Goal: Task Accomplishment & Management: Manage account settings

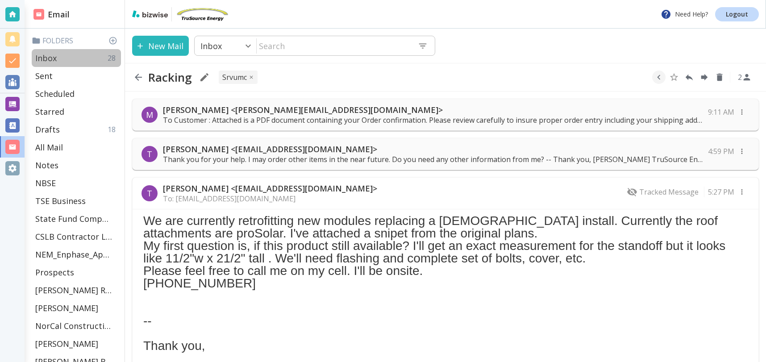
click at [50, 57] on p "Inbox" at bounding box center [45, 58] width 21 height 11
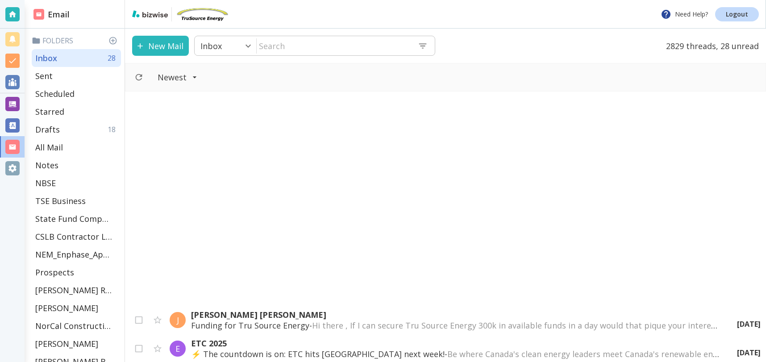
scroll to position [513, 0]
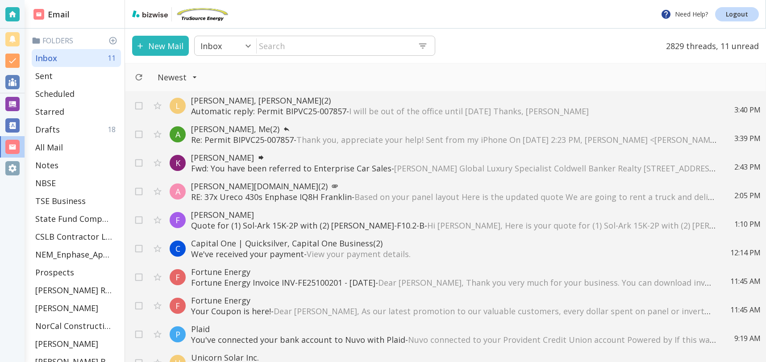
click at [310, 138] on span "Thank you, appreciate your help! Sent from my iPhone On [DATE] 2:23 PM, [PERSON…" at bounding box center [754, 139] width 917 height 11
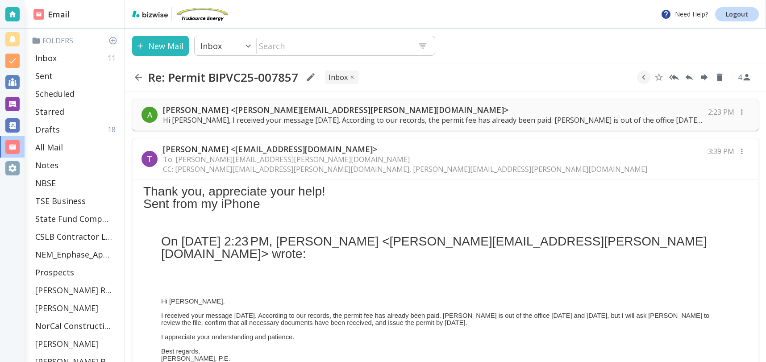
click at [297, 104] on div "A [PERSON_NAME] <[PERSON_NAME][EMAIL_ADDRESS][PERSON_NAME][DOMAIN_NAME]> Hi [PE…" at bounding box center [445, 115] width 626 height 32
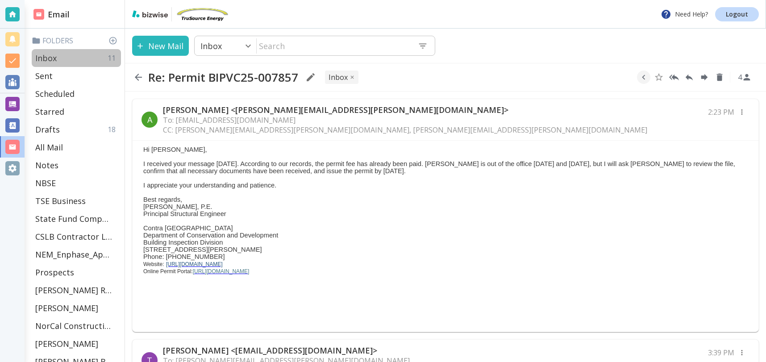
click at [63, 56] on div "Inbox 11" at bounding box center [76, 58] width 89 height 18
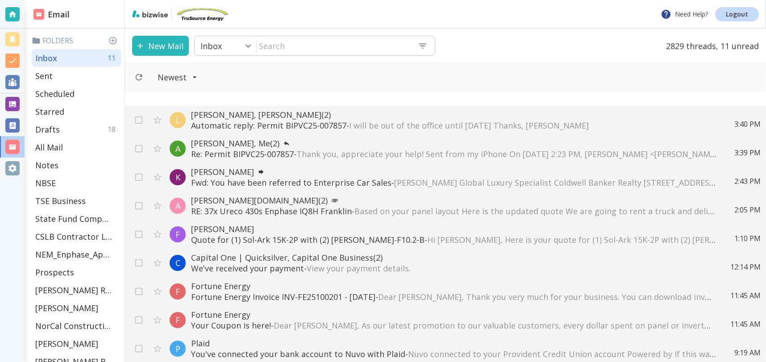
click at [303, 126] on p "Automatic reply: Permit BIPVC25-007857 - I will be out of the office until [DAT…" at bounding box center [453, 125] width 525 height 11
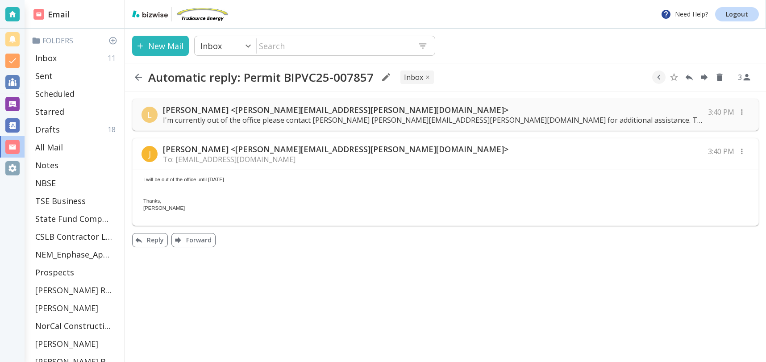
click at [307, 118] on p "I'm currently out of the office please contact [PERSON_NAME] [PERSON_NAME][EMAI…" at bounding box center [432, 120] width 539 height 10
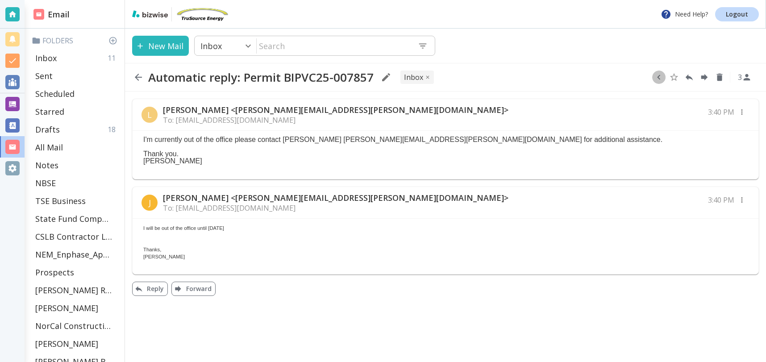
click at [660, 77] on icon "button" at bounding box center [659, 77] width 10 height 10
click at [626, 76] on icon "Move to Folder" at bounding box center [624, 77] width 8 height 7
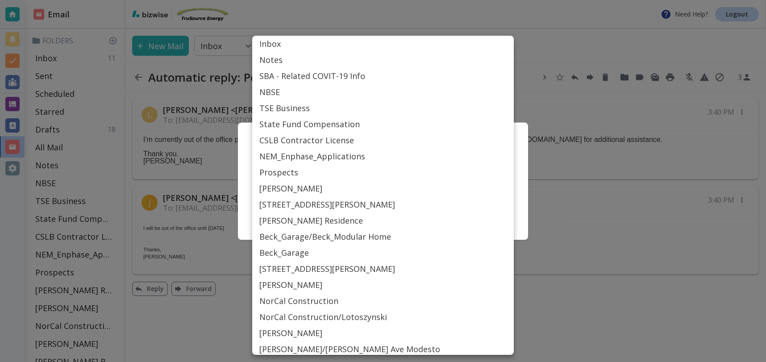
click at [473, 0] on body "Need Help? Logout Email Folders Inbox 11 Sent Scheduled Starred Drafts 18 All M…" at bounding box center [383, 0] width 766 height 0
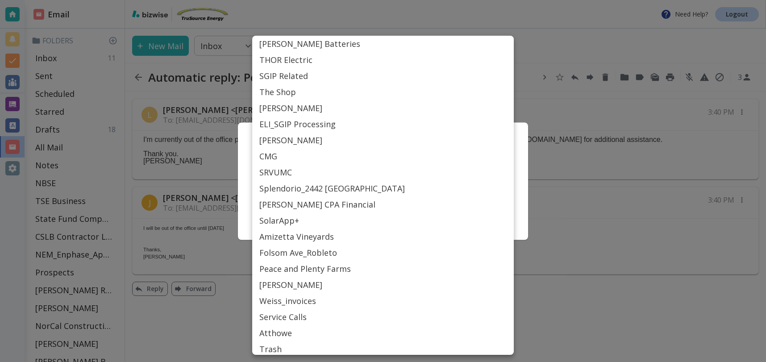
scroll to position [404, 0]
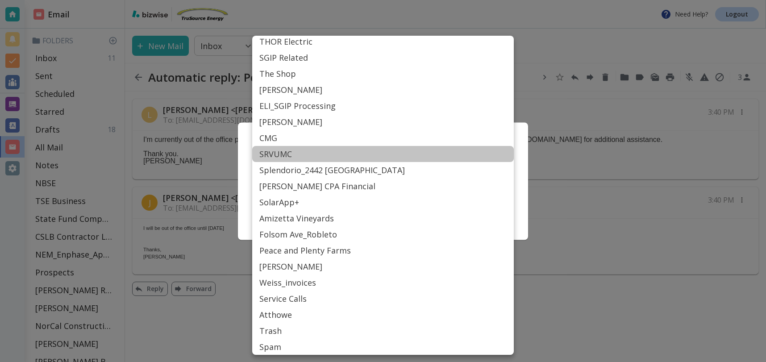
click at [298, 152] on li "SRVUMC" at bounding box center [382, 154] width 261 height 16
type input "Label_77"
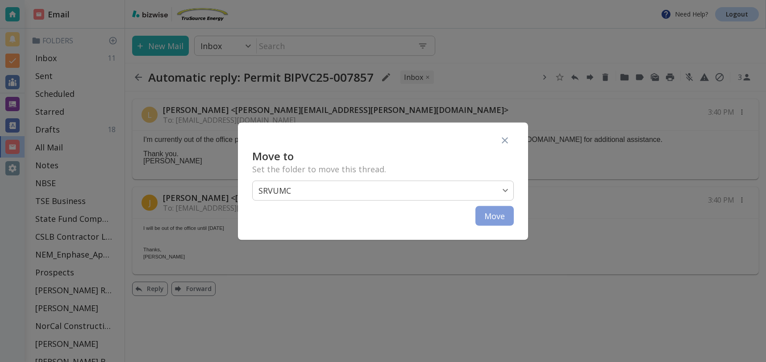
click at [492, 216] on button "Move" at bounding box center [494, 216] width 38 height 20
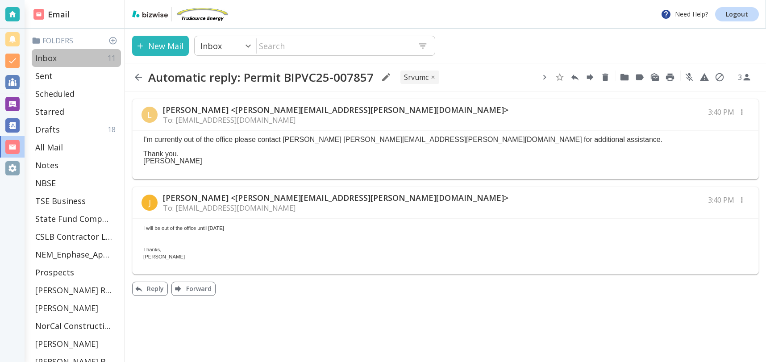
click at [62, 58] on div "Inbox 11" at bounding box center [76, 58] width 89 height 18
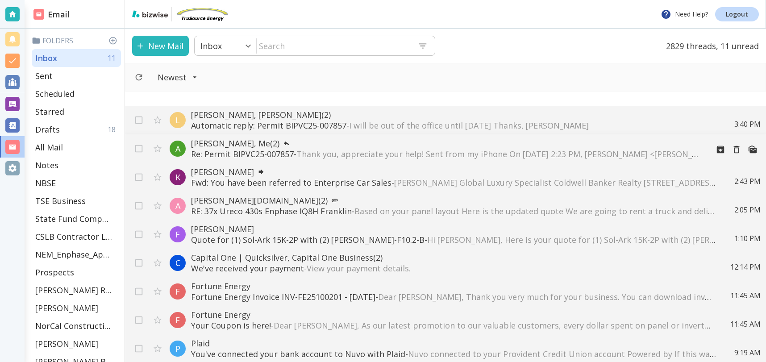
click at [511, 151] on span "Thank you, appreciate your help! Sent from my iPhone On [DATE] 2:23 PM, [PERSON…" at bounding box center [754, 154] width 917 height 11
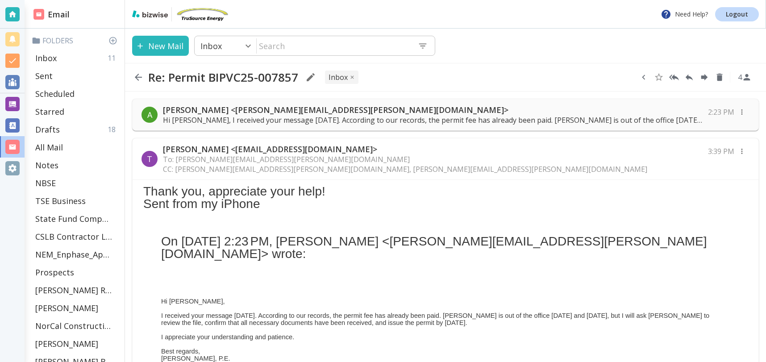
click at [644, 76] on icon "button" at bounding box center [643, 77] width 10 height 10
click at [625, 76] on icon "Move to Folder" at bounding box center [624, 77] width 8 height 7
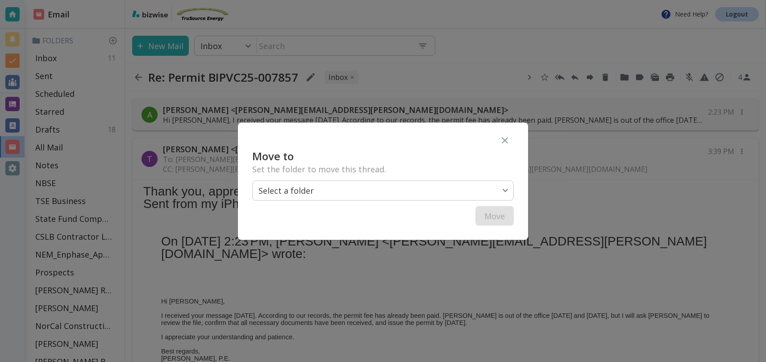
click at [330, 0] on body "Need Help? Logout Email Folders Inbox 11 Sent Scheduled Starred Drafts 18 All M…" at bounding box center [383, 0] width 766 height 0
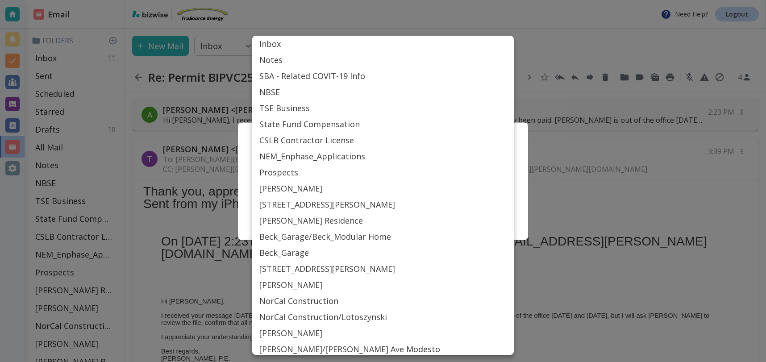
scroll to position [404, 0]
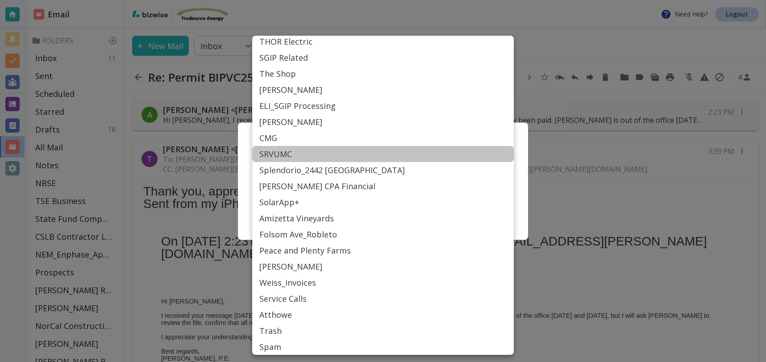
click at [290, 153] on li "SRVUMC" at bounding box center [382, 154] width 261 height 16
type input "Label_77"
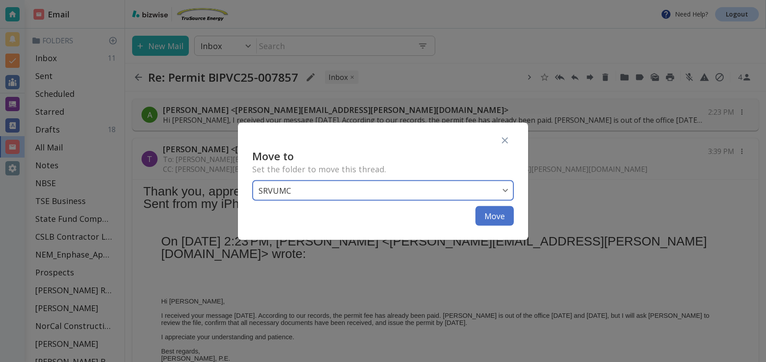
click at [491, 215] on button "Move" at bounding box center [494, 216] width 38 height 20
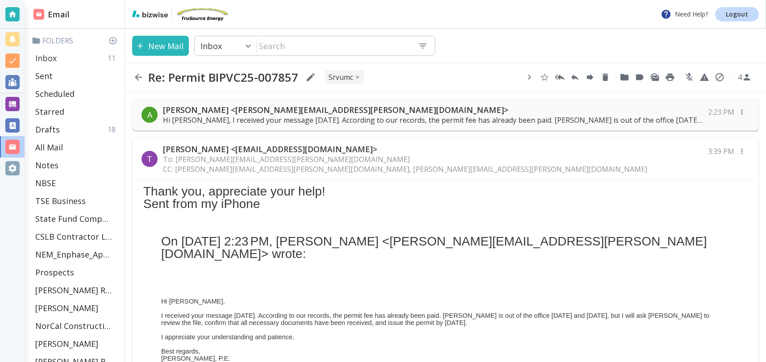
click at [60, 53] on div "Inbox 11" at bounding box center [76, 58] width 89 height 18
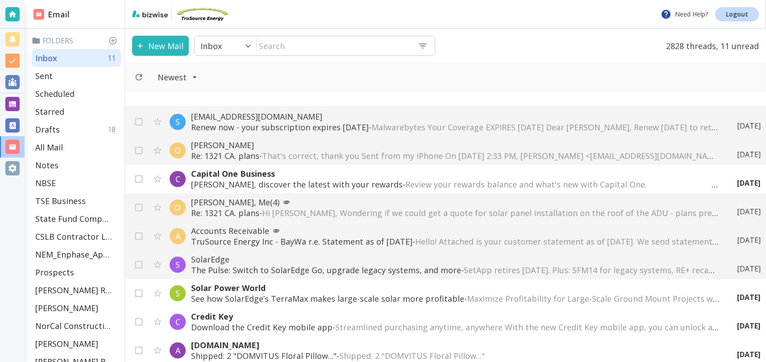
scroll to position [411, 0]
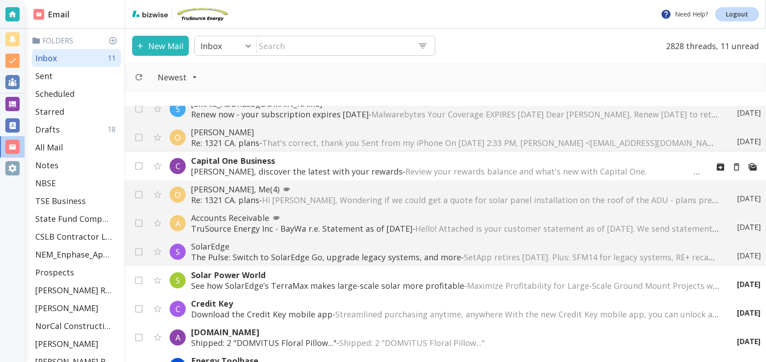
click at [352, 163] on p "Capital One Business" at bounding box center [446, 160] width 510 height 11
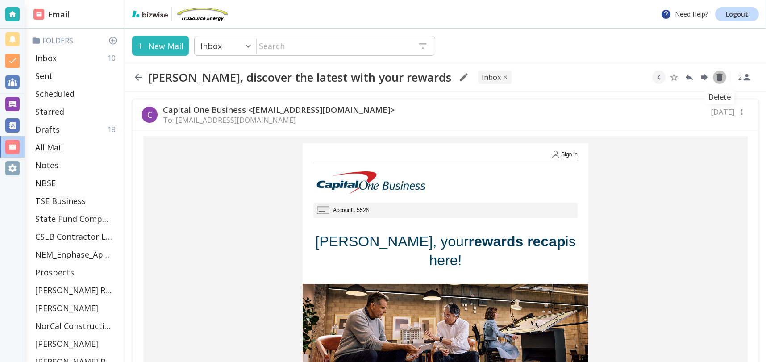
click at [721, 78] on icon "Delete" at bounding box center [720, 78] width 6 height 8
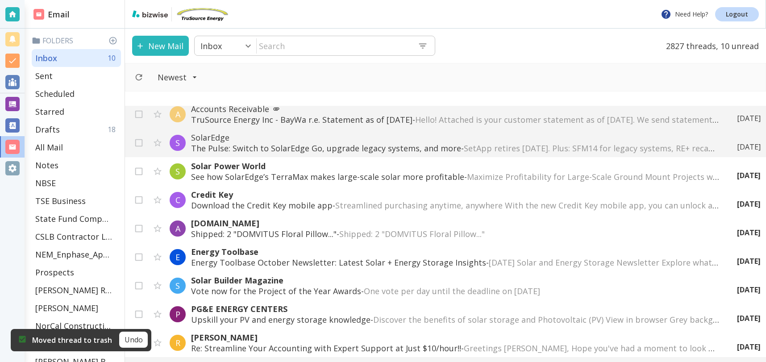
scroll to position [493, 0]
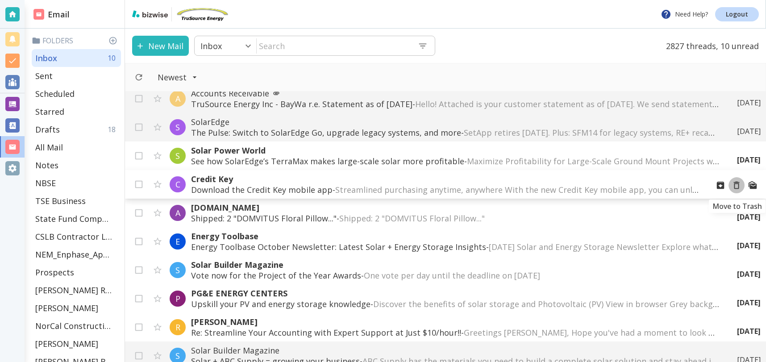
click at [736, 183] on icon "Move to Trash" at bounding box center [736, 186] width 6 height 8
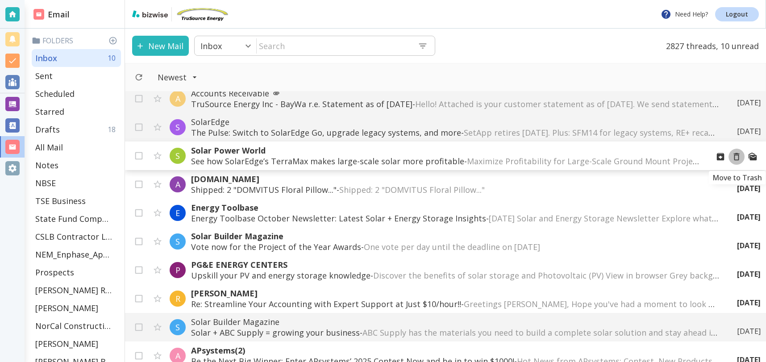
click at [738, 156] on icon "Move to Trash" at bounding box center [736, 157] width 6 height 8
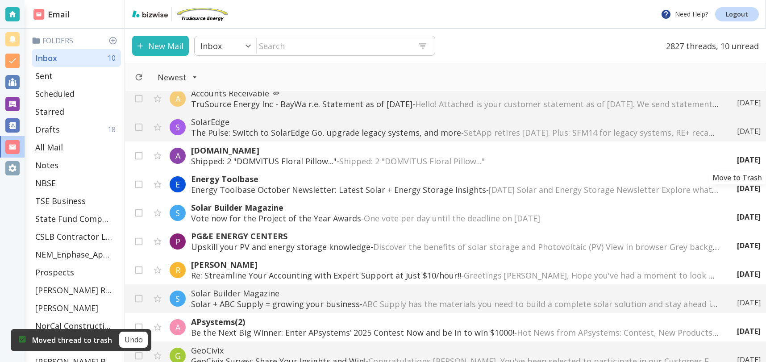
click at [0, 0] on icon "Move to Trash" at bounding box center [0, 0] width 0 height 0
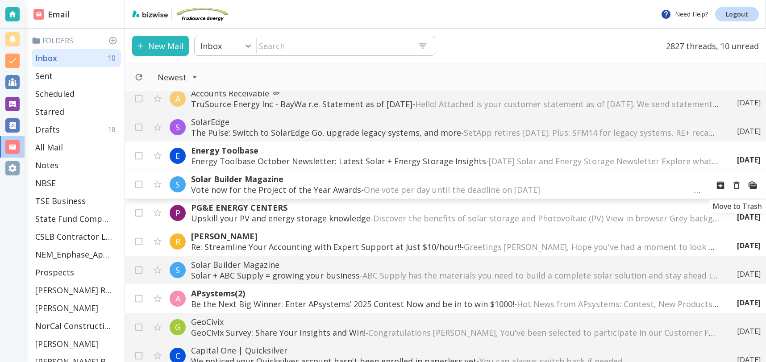
click at [738, 186] on icon "Move to Trash" at bounding box center [736, 186] width 6 height 8
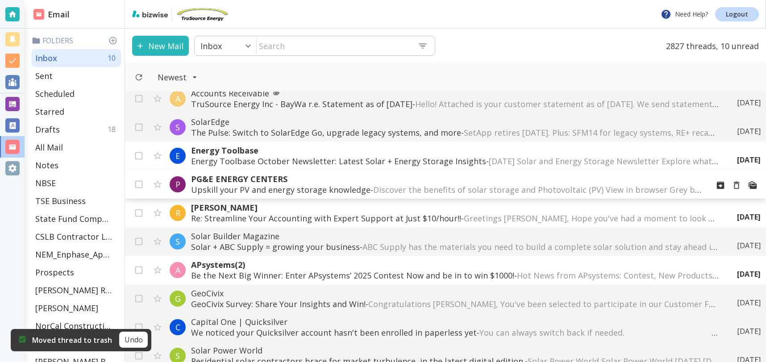
click at [575, 188] on span "Discover the benefits of solar storage and Photovoltaic (PV) View in browser Gr…" at bounding box center [744, 189] width 742 height 11
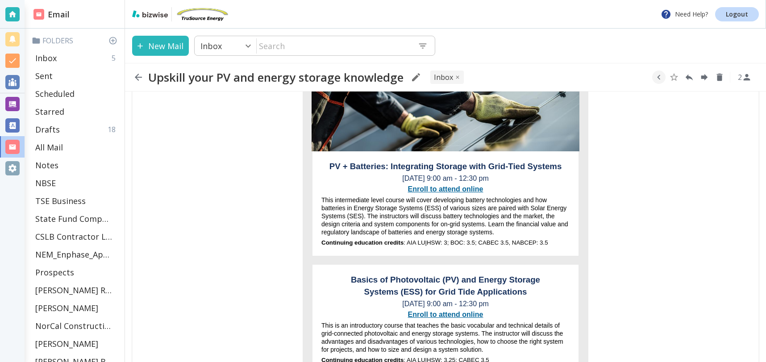
scroll to position [140, 0]
click at [425, 189] on link "Enroll to attend online" at bounding box center [445, 190] width 75 height 8
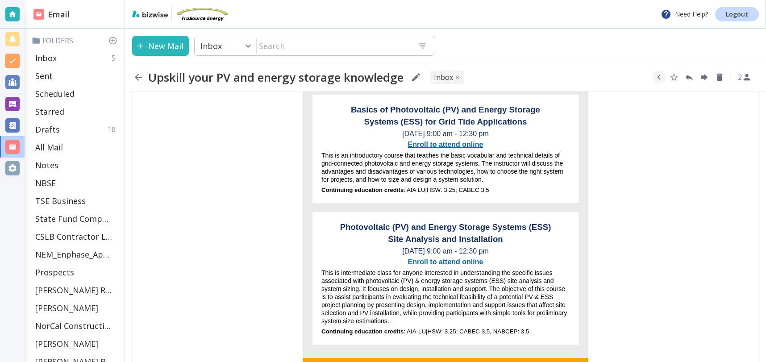
scroll to position [310, 0]
click at [468, 263] on link "Enroll to attend online" at bounding box center [445, 262] width 75 height 8
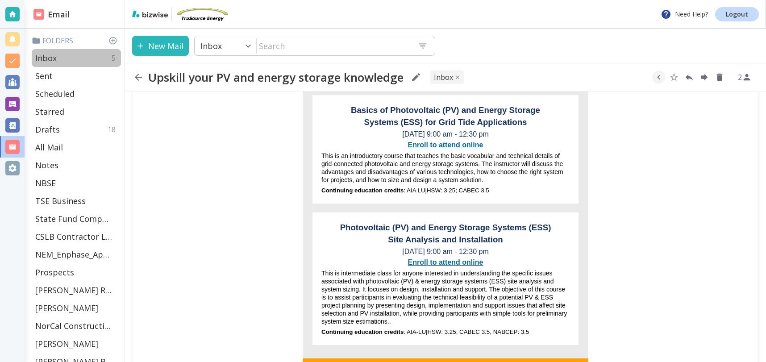
click at [63, 57] on div "Inbox 5" at bounding box center [76, 58] width 89 height 18
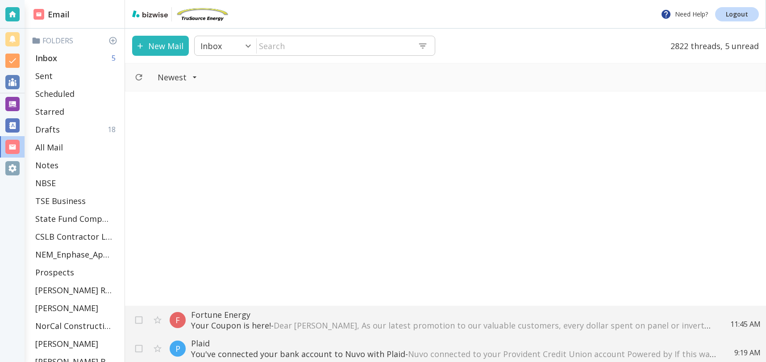
scroll to position [493, 0]
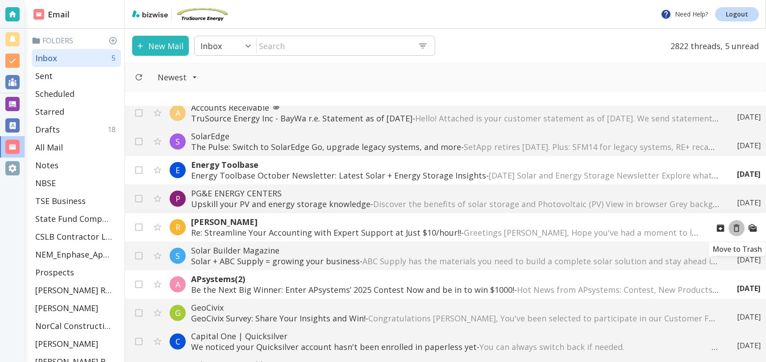
click at [736, 229] on icon "Move to Trash" at bounding box center [736, 228] width 10 height 10
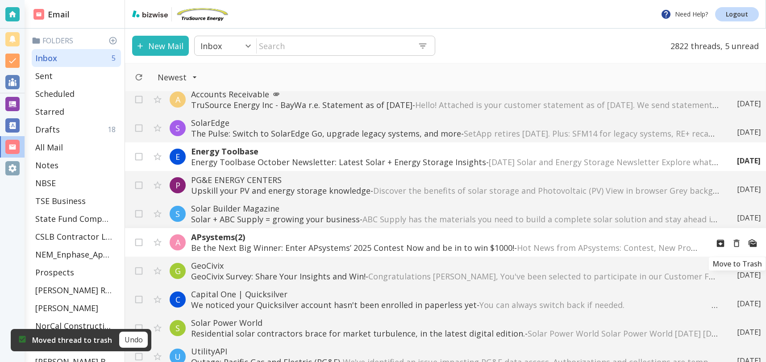
click at [737, 243] on div "F Fortune Energy Your Coupon is here! - Dear [PERSON_NAME], As our latest promo…" at bounding box center [445, 226] width 641 height 270
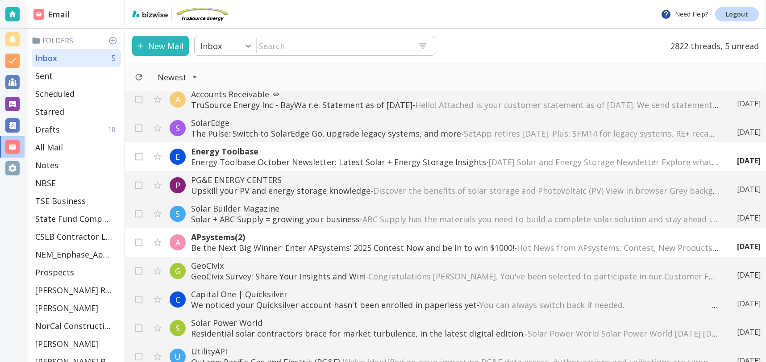
scroll to position [492, 0]
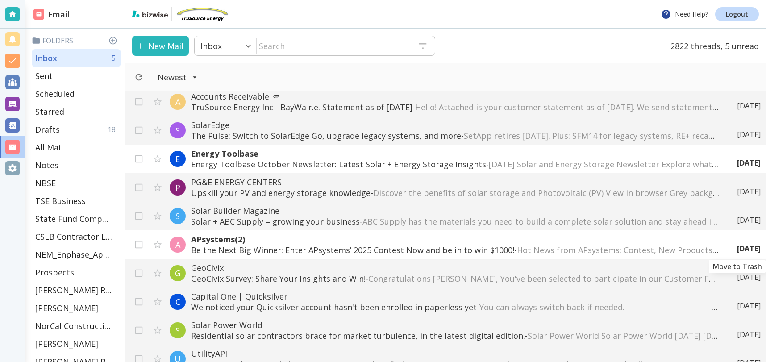
click at [735, 242] on div "F Fortune Energy Your Coupon is here! - Dear [PERSON_NAME], As our latest promo…" at bounding box center [445, 226] width 641 height 270
click at [733, 237] on div "F Fortune Energy Your Coupon is here! - Dear [PERSON_NAME], As our latest promo…" at bounding box center [445, 226] width 641 height 270
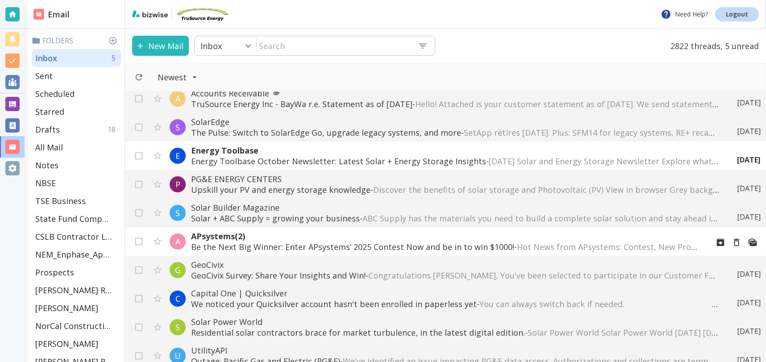
scroll to position [495, 0]
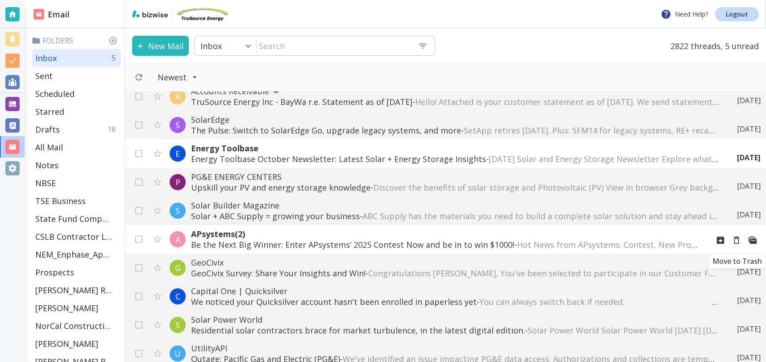
click at [736, 241] on icon "Move to Trash" at bounding box center [736, 240] width 10 height 10
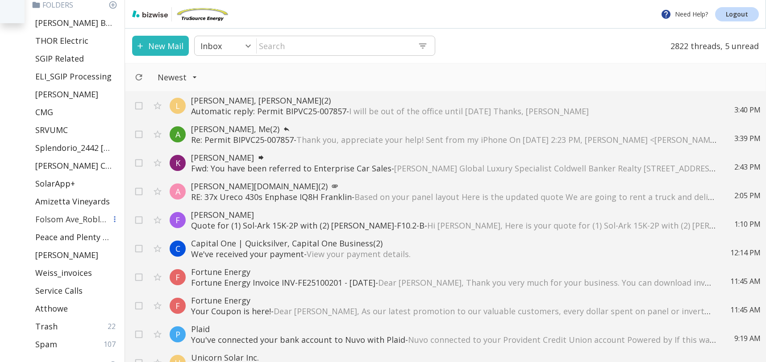
scroll to position [388, 0]
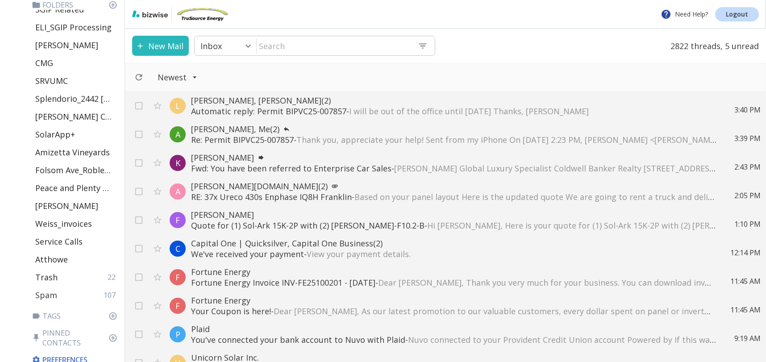
drag, startPoint x: 58, startPoint y: 292, endPoint x: 98, endPoint y: 278, distance: 42.5
click at [58, 292] on div "Spam 107" at bounding box center [76, 295] width 89 height 18
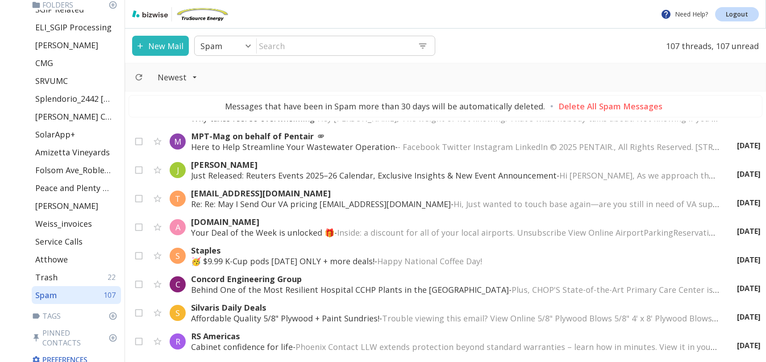
scroll to position [2814, 0]
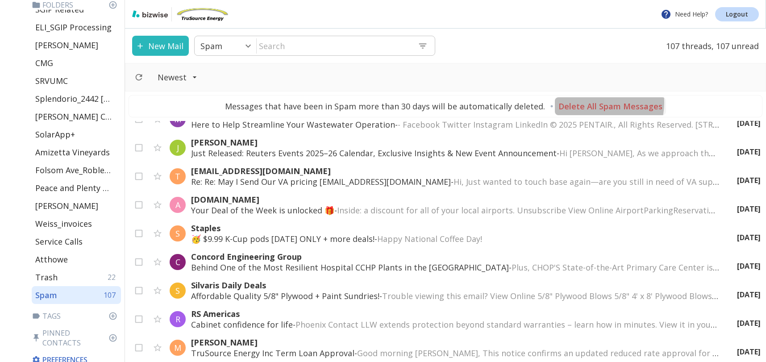
click at [591, 103] on p "Delete All Spam Messages" at bounding box center [610, 106] width 104 height 11
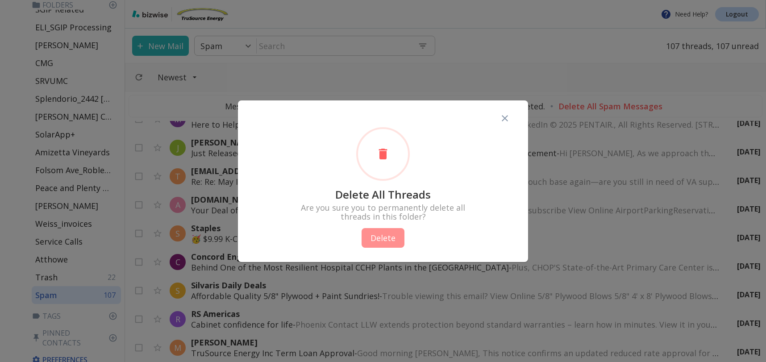
drag, startPoint x: 381, startPoint y: 234, endPoint x: 468, endPoint y: 217, distance: 89.5
click at [381, 234] on button "Delete" at bounding box center [382, 238] width 43 height 20
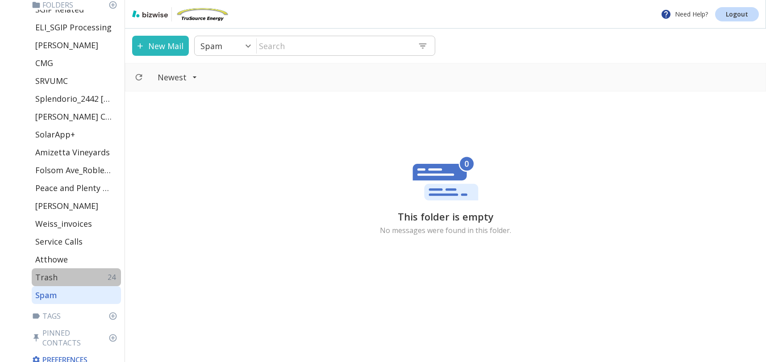
click at [77, 275] on div "Trash 24" at bounding box center [76, 277] width 89 height 18
type input "48"
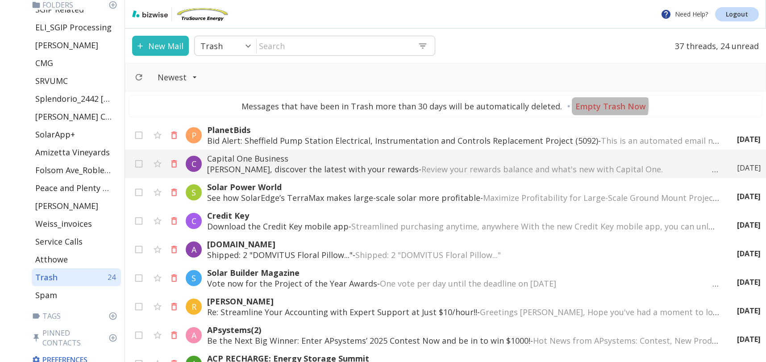
click at [587, 105] on p "Empty Trash Now" at bounding box center [610, 106] width 70 height 11
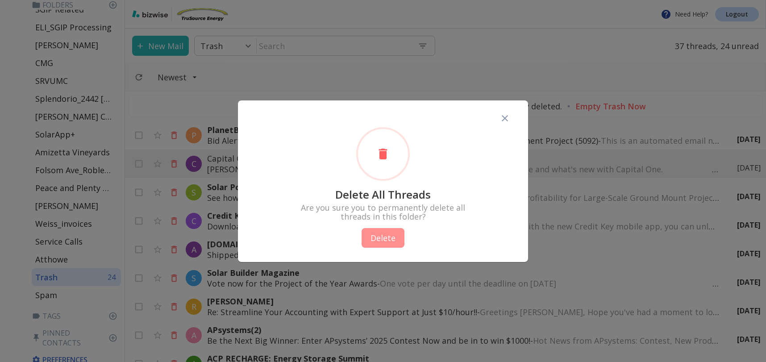
click at [395, 237] on button "Delete" at bounding box center [382, 238] width 43 height 20
